Goal: Use online tool/utility: Utilize a website feature to perform a specific function

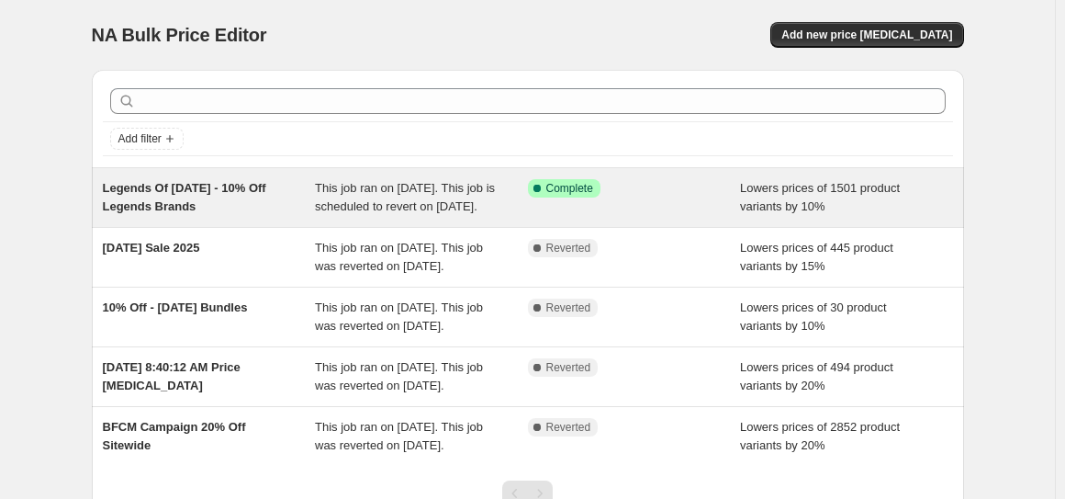
click at [132, 183] on span "Legends Of [DATE] - 10% Off Legends Brands" at bounding box center [184, 197] width 163 height 32
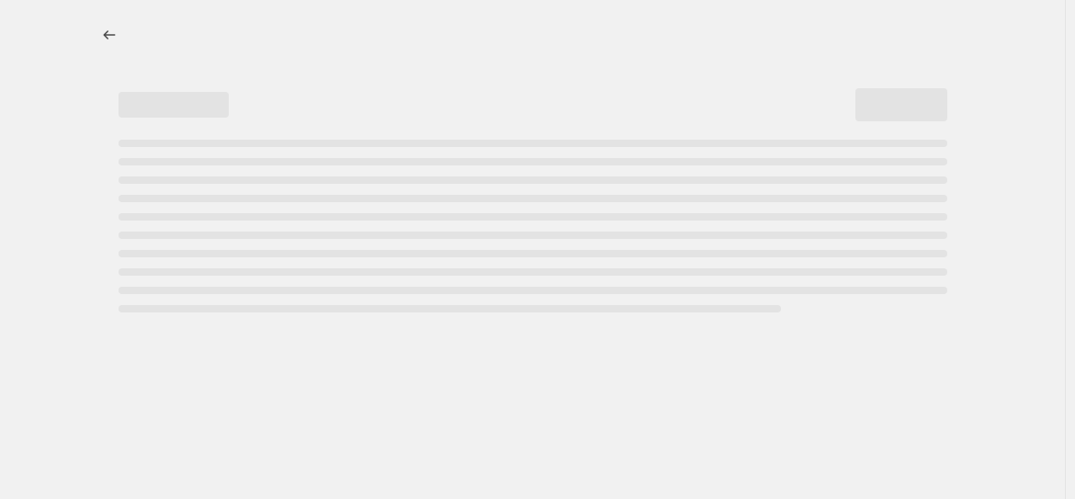
select select "percentage"
select select "collection"
select select "percentage"
select select "collection"
